Goal: Information Seeking & Learning: Learn about a topic

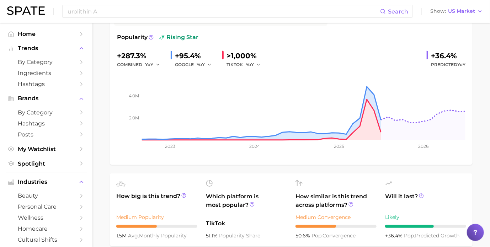
scroll to position [71, 0]
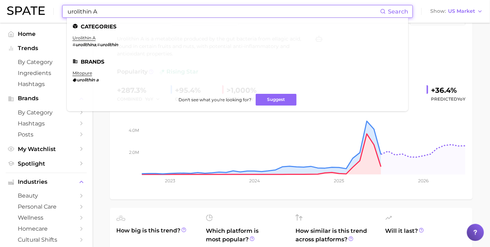
drag, startPoint x: 123, startPoint y: 10, endPoint x: 61, endPoint y: 11, distance: 61.9
click at [61, 11] on div "urolithin A Search Categories urolithin a # urolithina , # urolithin Brands mit…" at bounding box center [245, 11] width 476 height 23
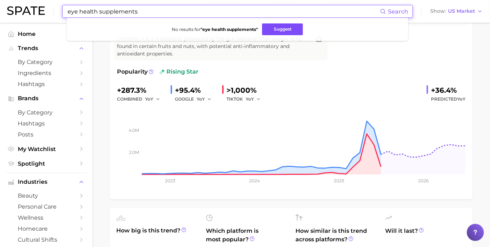
click at [276, 28] on button "Suggest" at bounding box center [282, 29] width 41 height 12
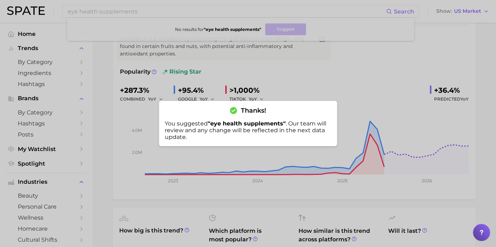
click at [320, 75] on div at bounding box center [248, 123] width 496 height 247
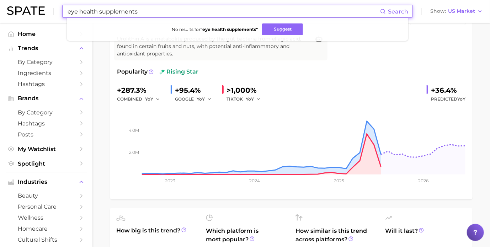
drag, startPoint x: 148, startPoint y: 8, endPoint x: 42, endPoint y: 0, distance: 106.6
click at [55, 10] on div "eye health supplements Search No results for " eye health supplements " Suggest…" at bounding box center [245, 11] width 476 height 23
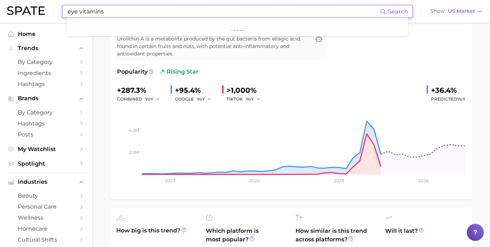
type input "eye vitamins"
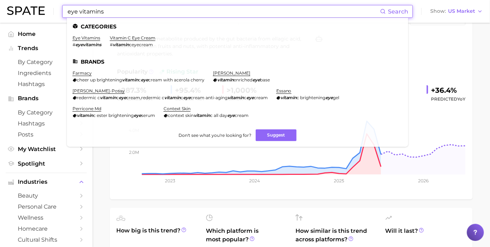
click at [79, 41] on li "eye vitamins # eyevitamins" at bounding box center [87, 41] width 29 height 12
click at [77, 37] on link "eye vitamins" at bounding box center [87, 37] width 28 height 5
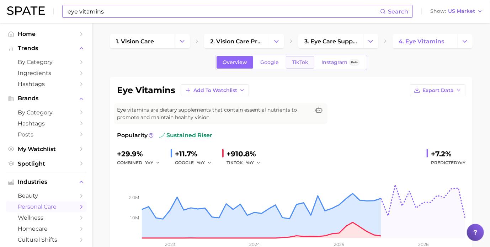
click at [299, 62] on span "TikTok" at bounding box center [300, 62] width 16 height 6
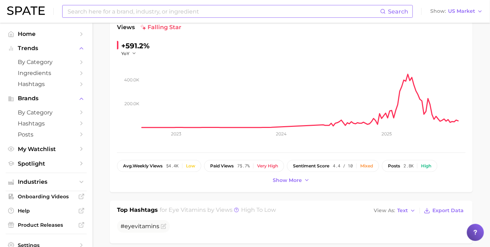
scroll to position [107, 0]
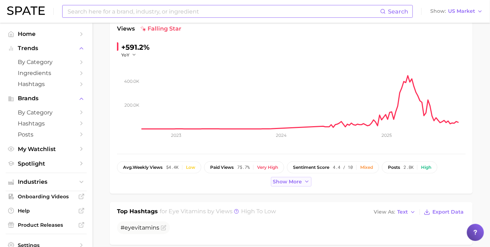
click at [290, 182] on span "Show more" at bounding box center [287, 182] width 29 height 6
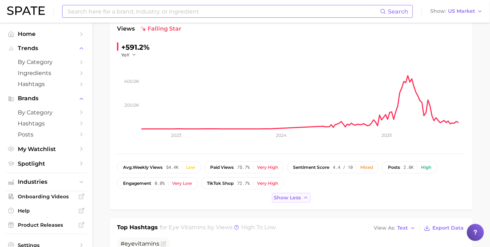
click at [289, 196] on span "Show less" at bounding box center [287, 198] width 27 height 6
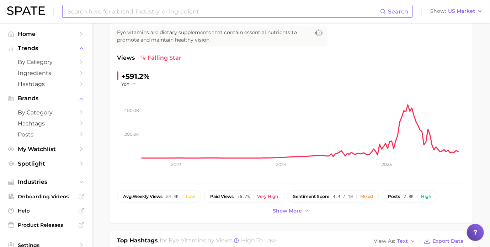
scroll to position [0, 0]
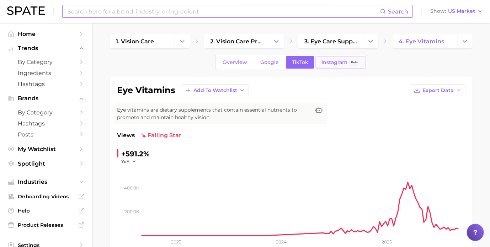
click at [333, 64] on span "Instagram" at bounding box center [334, 62] width 26 height 6
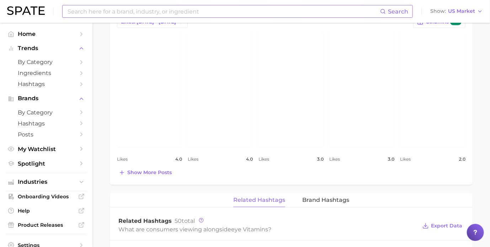
scroll to position [356, 0]
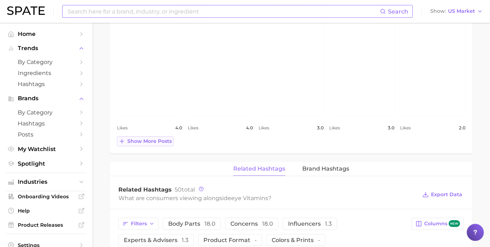
click at [162, 141] on span "Show more posts" at bounding box center [149, 141] width 44 height 6
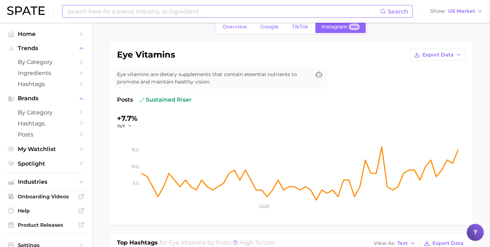
scroll to position [0, 0]
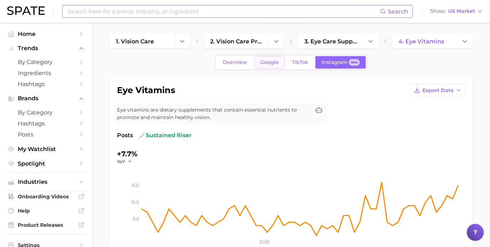
click at [270, 65] on link "Google" at bounding box center [269, 62] width 31 height 12
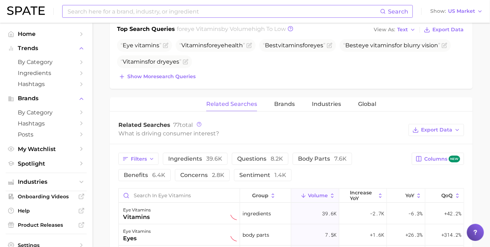
scroll to position [285, 0]
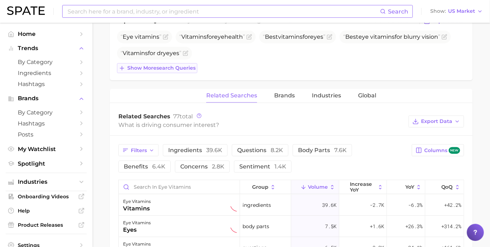
click at [179, 69] on span "Show more search queries" at bounding box center [161, 68] width 68 height 6
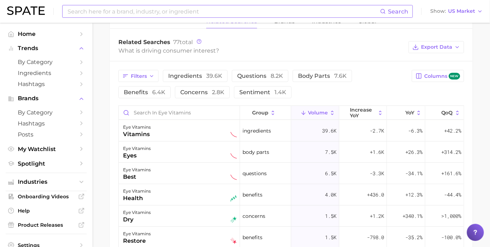
scroll to position [391, 0]
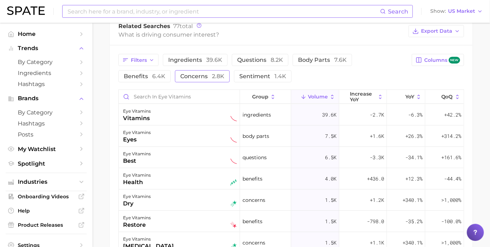
click at [180, 75] on span "concerns 2.8k" at bounding box center [202, 76] width 44 height 7
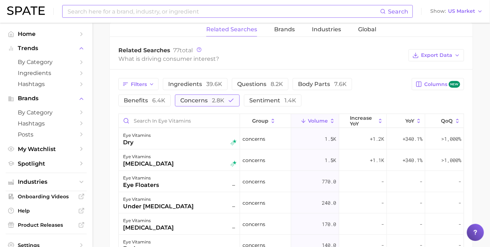
scroll to position [356, 0]
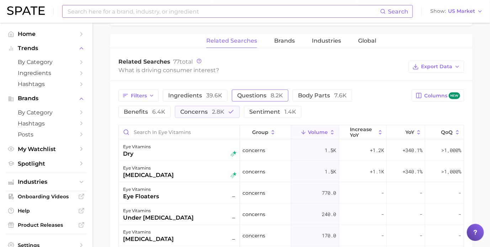
click at [246, 98] on span "questions 8.2k" at bounding box center [260, 95] width 46 height 7
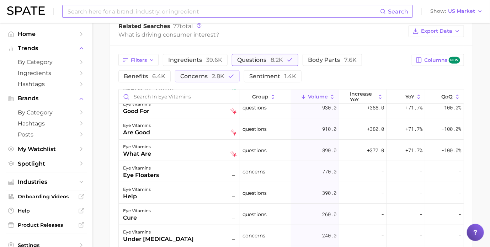
scroll to position [0, 0]
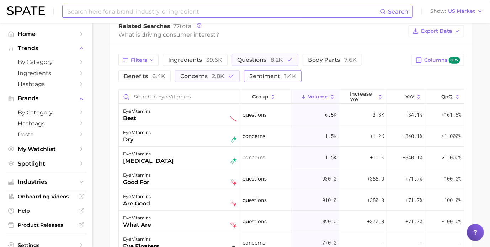
click at [255, 79] on button "sentiment 1.4k" at bounding box center [273, 76] width 58 height 12
click at [327, 57] on span "body parts 7.6k" at bounding box center [332, 60] width 49 height 7
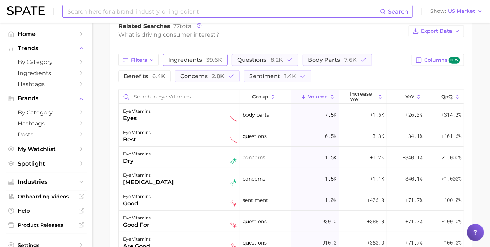
click at [207, 58] on span "39.6k" at bounding box center [214, 60] width 16 height 7
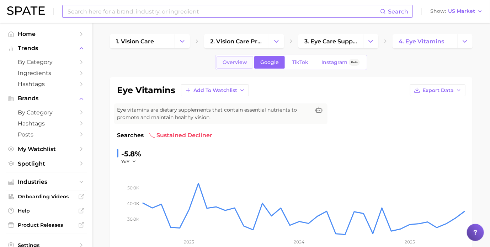
click at [224, 63] on span "Overview" at bounding box center [235, 62] width 25 height 6
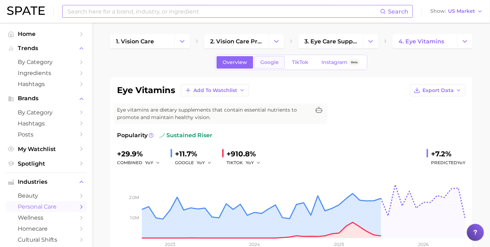
click at [275, 62] on span "Google" at bounding box center [269, 62] width 18 height 6
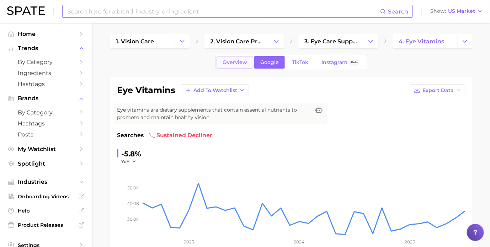
click at [240, 60] on span "Overview" at bounding box center [235, 62] width 25 height 6
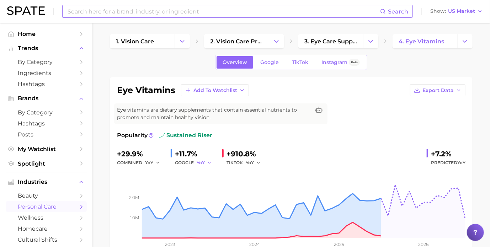
click at [210, 162] on polyline "button" at bounding box center [209, 162] width 2 height 1
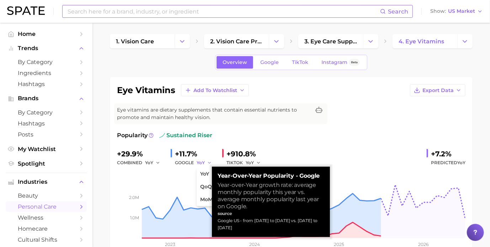
click at [210, 162] on polyline "button" at bounding box center [209, 162] width 2 height 1
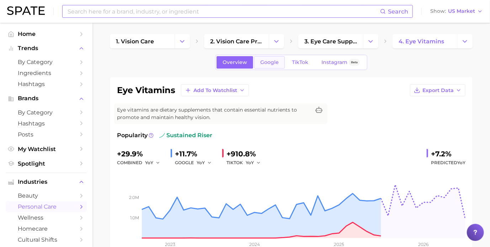
click at [267, 64] on span "Google" at bounding box center [269, 62] width 18 height 6
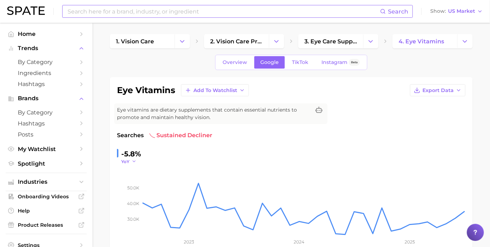
click at [134, 161] on polyline "button" at bounding box center [134, 161] width 2 height 1
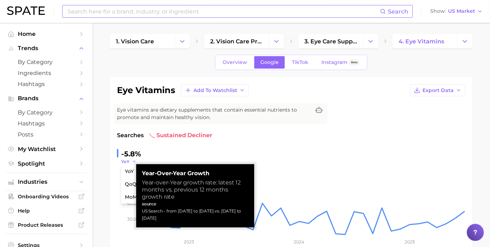
click at [134, 161] on polyline "button" at bounding box center [134, 161] width 2 height 1
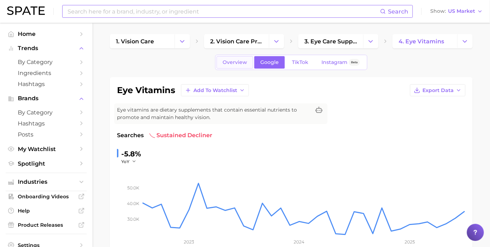
click at [236, 62] on span "Overview" at bounding box center [235, 62] width 25 height 6
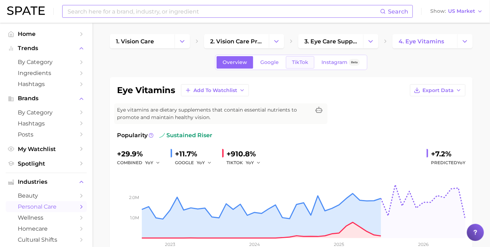
click at [299, 60] on span "TikTok" at bounding box center [300, 62] width 16 height 6
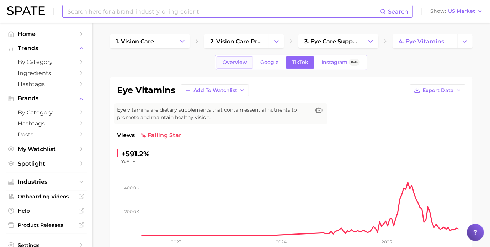
click at [239, 63] on span "Overview" at bounding box center [235, 62] width 25 height 6
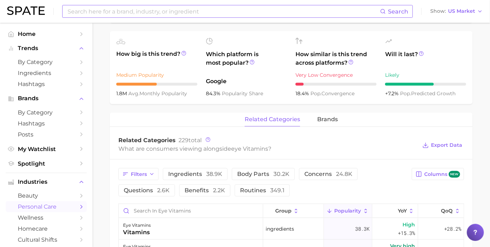
scroll to position [249, 0]
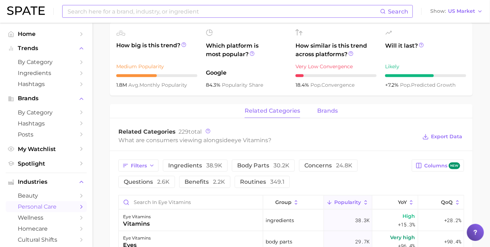
click at [329, 109] on span "brands" at bounding box center [327, 111] width 21 height 6
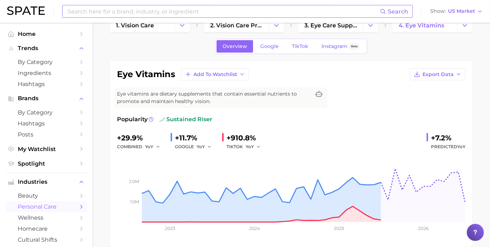
scroll to position [0, 0]
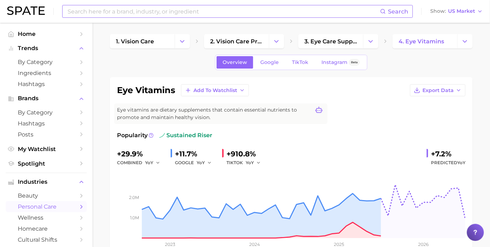
click at [319, 109] on icon at bounding box center [318, 110] width 7 height 7
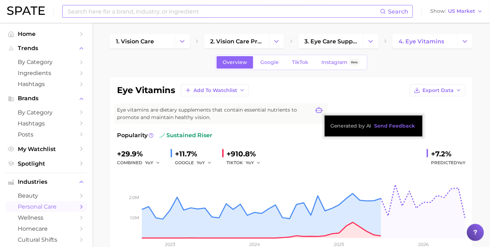
click at [319, 109] on icon at bounding box center [318, 110] width 7 height 7
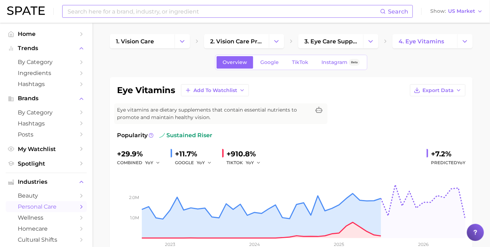
click at [314, 127] on div "eye vitamins Add to Watchlist Export Data Eye vitamins are dietary supplements …" at bounding box center [291, 170] width 349 height 172
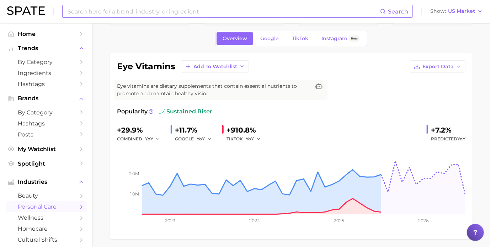
scroll to position [36, 0]
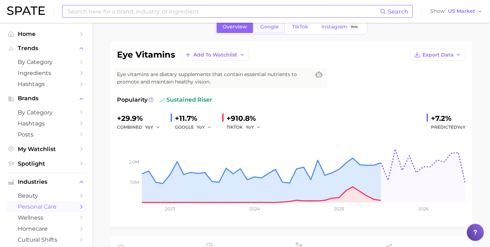
click at [276, 26] on span "Google" at bounding box center [269, 27] width 18 height 6
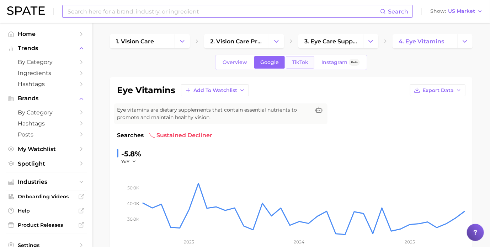
click at [299, 59] on span "TikTok" at bounding box center [300, 62] width 16 height 6
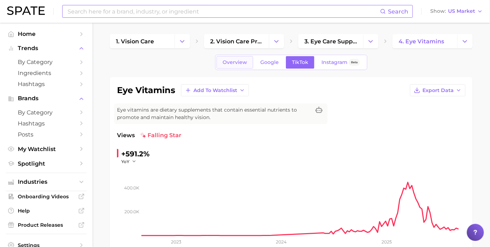
click at [231, 62] on span "Overview" at bounding box center [235, 62] width 25 height 6
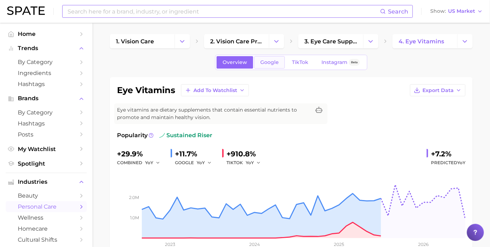
click at [267, 62] on span "Google" at bounding box center [269, 62] width 18 height 6
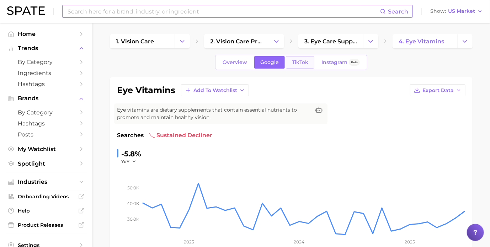
click at [303, 60] on span "TikTok" at bounding box center [300, 62] width 16 height 6
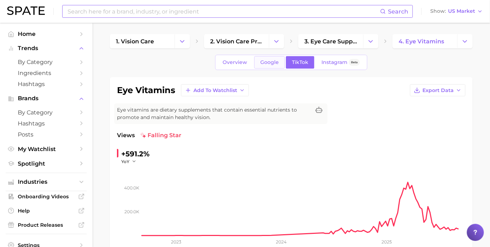
click at [272, 60] on span "Google" at bounding box center [269, 62] width 18 height 6
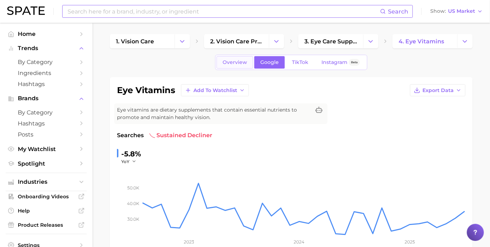
click at [231, 61] on span "Overview" at bounding box center [235, 62] width 25 height 6
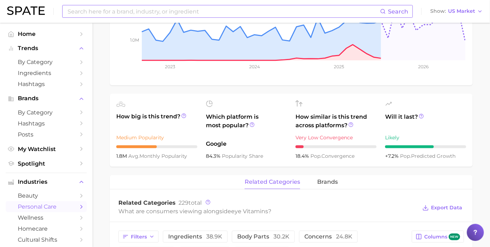
scroll to position [213, 0]
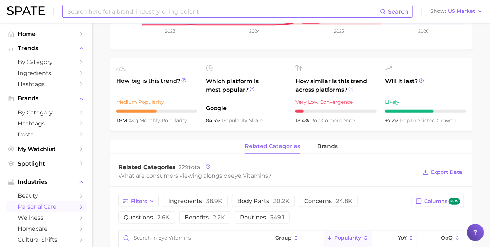
click at [351, 89] on icon at bounding box center [351, 89] width 5 height 5
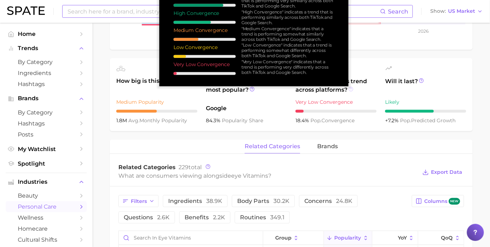
click at [351, 89] on icon at bounding box center [351, 89] width 5 height 5
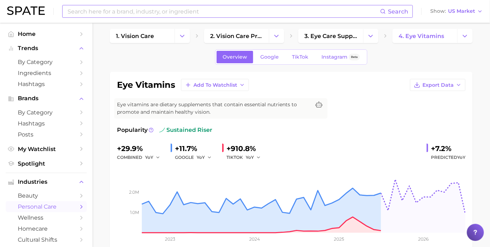
scroll to position [0, 0]
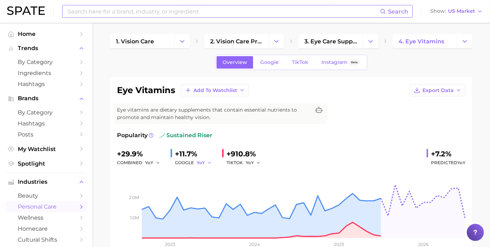
click at [206, 161] on button "YoY" at bounding box center [204, 163] width 15 height 9
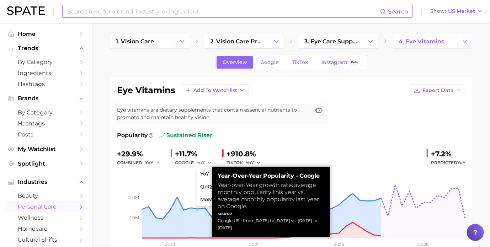
click at [206, 161] on button "YoY" at bounding box center [204, 163] width 15 height 9
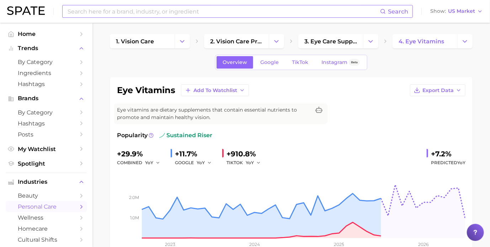
click at [275, 69] on div "Overview Google TikTok Instagram Beta" at bounding box center [291, 62] width 152 height 15
click at [274, 67] on link "Google" at bounding box center [269, 62] width 31 height 12
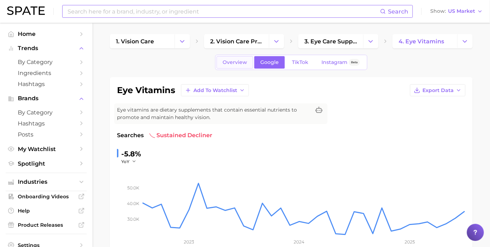
click at [231, 57] on link "Overview" at bounding box center [235, 62] width 37 height 12
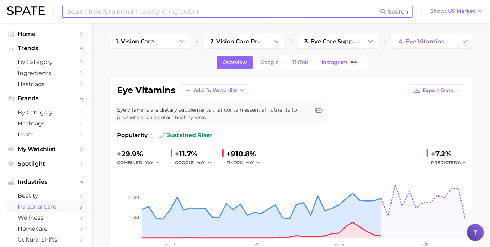
click at [151, 135] on icon at bounding box center [151, 135] width 5 height 5
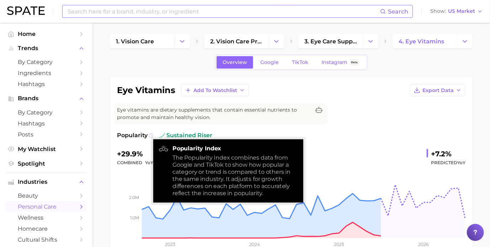
click at [151, 135] on icon at bounding box center [151, 135] width 5 height 5
